Goal: Information Seeking & Learning: Compare options

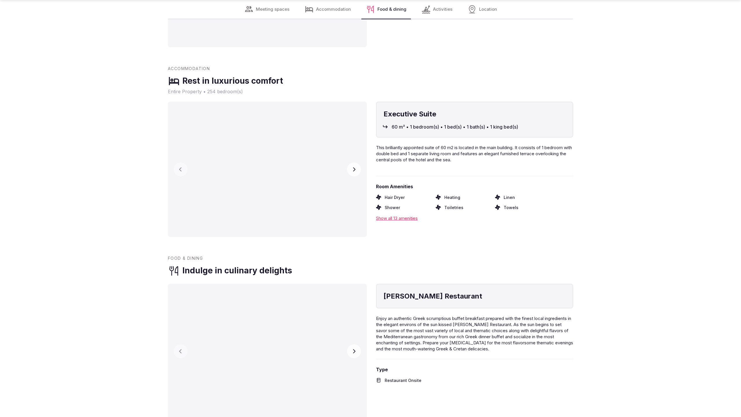
scroll to position [1177, 0]
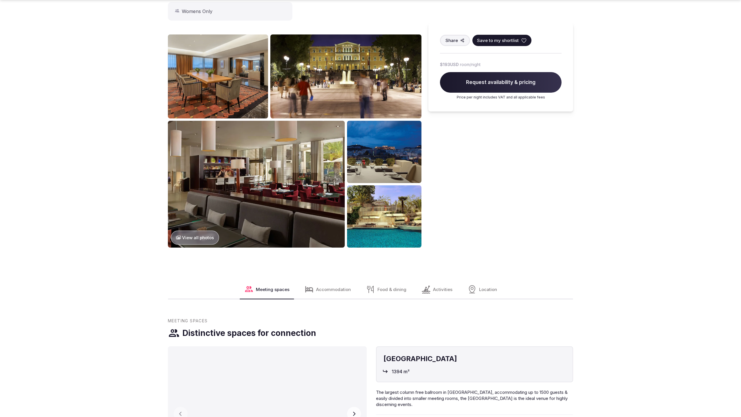
scroll to position [792, 0]
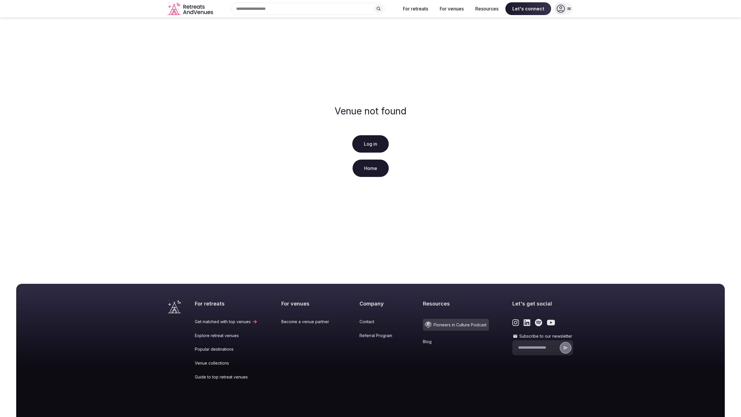
scroll to position [44, 0]
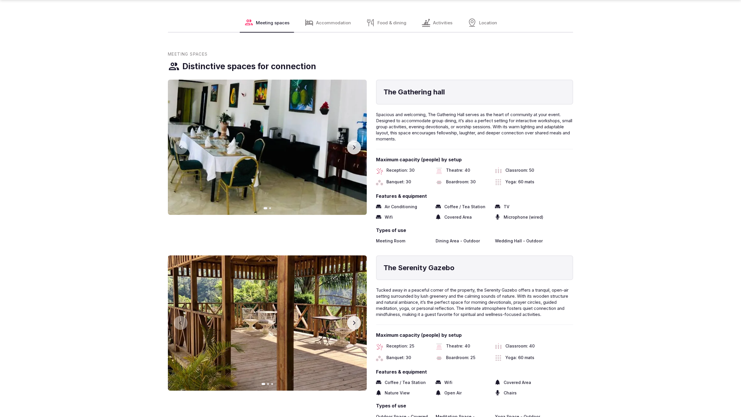
scroll to position [1196, 0]
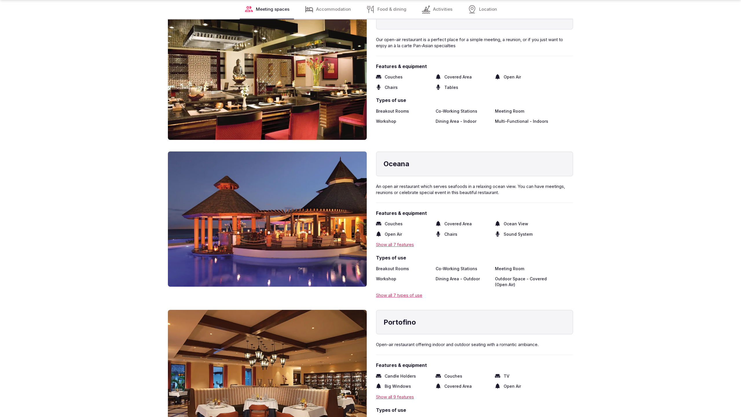
scroll to position [1564, 0]
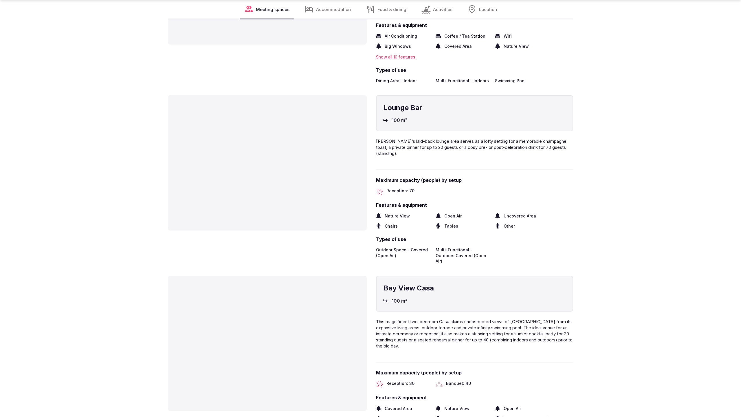
scroll to position [1173, 0]
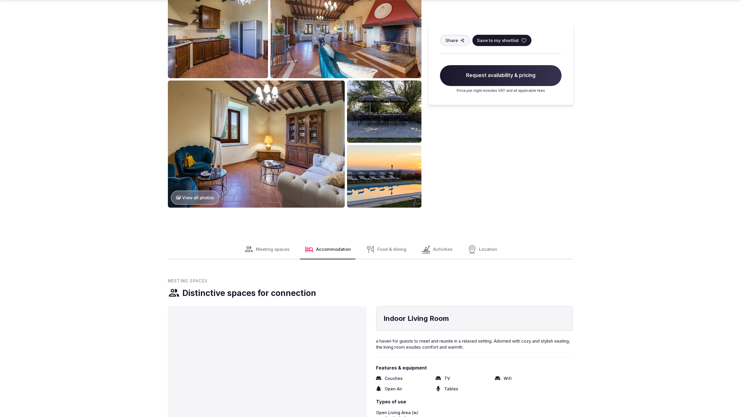
scroll to position [792, 0]
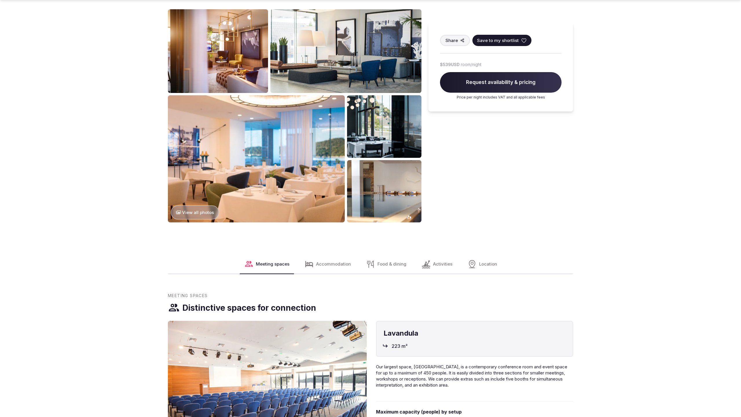
scroll to position [792, 0]
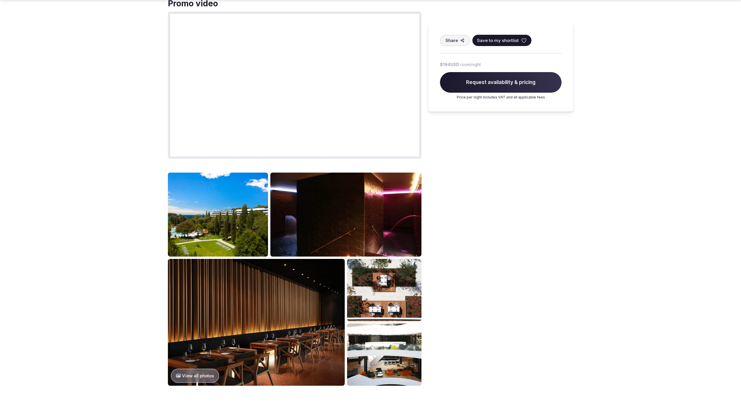
scroll to position [1196, 0]
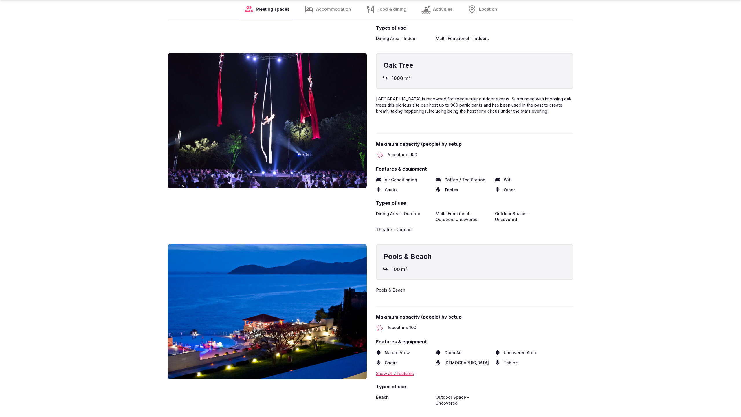
scroll to position [1562, 0]
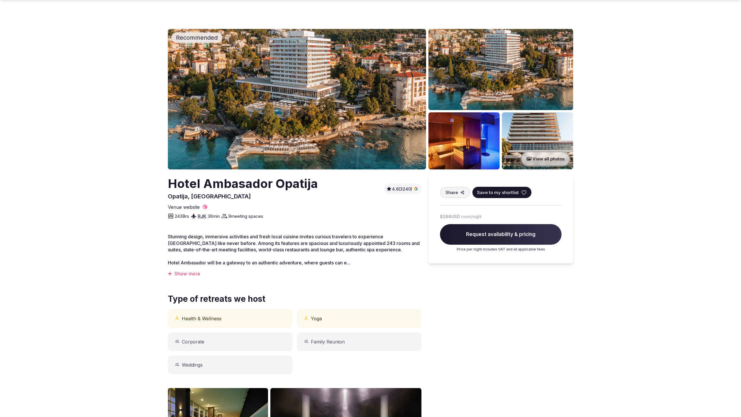
scroll to position [774, 0]
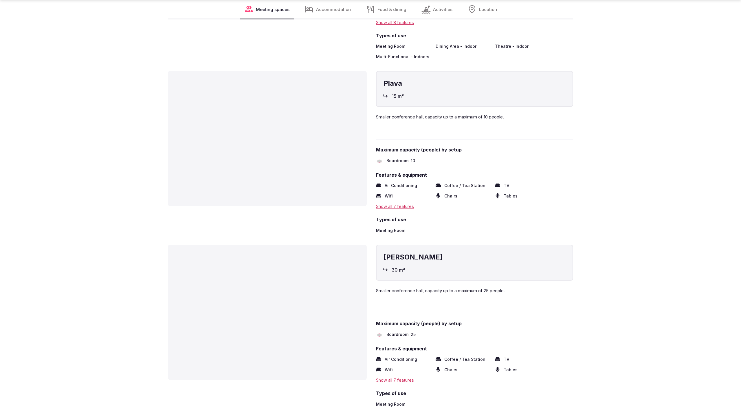
scroll to position [1177, 0]
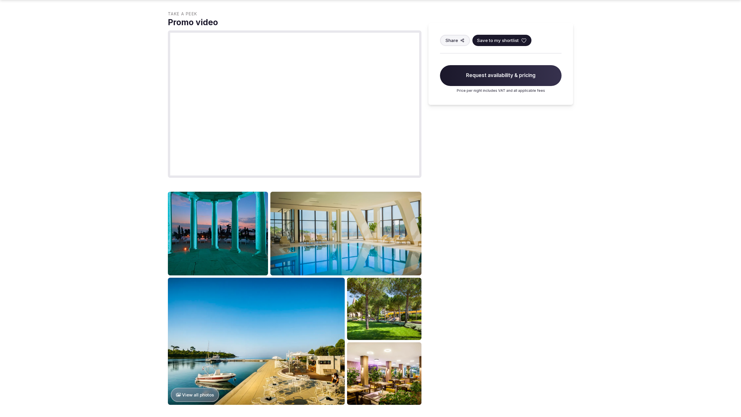
scroll to position [792, 0]
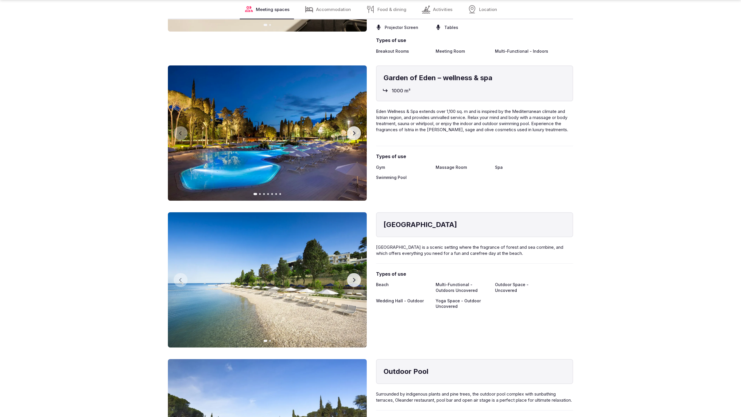
scroll to position [1562, 0]
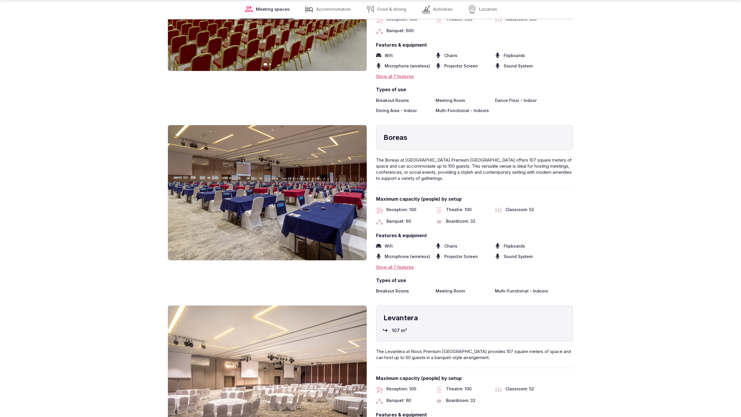
scroll to position [1177, 0]
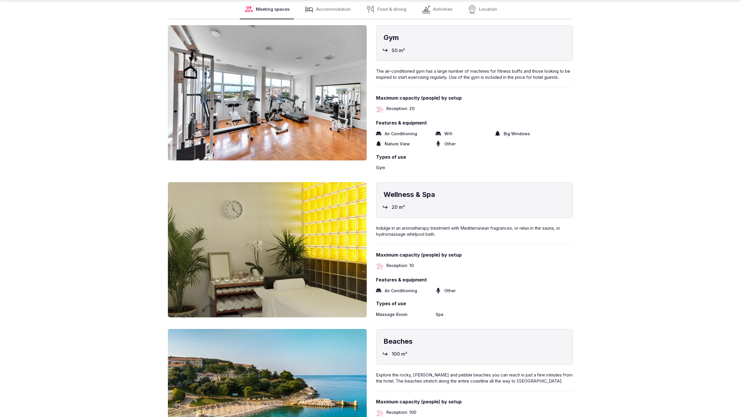
scroll to position [1562, 0]
